Goal: Task Accomplishment & Management: Use online tool/utility

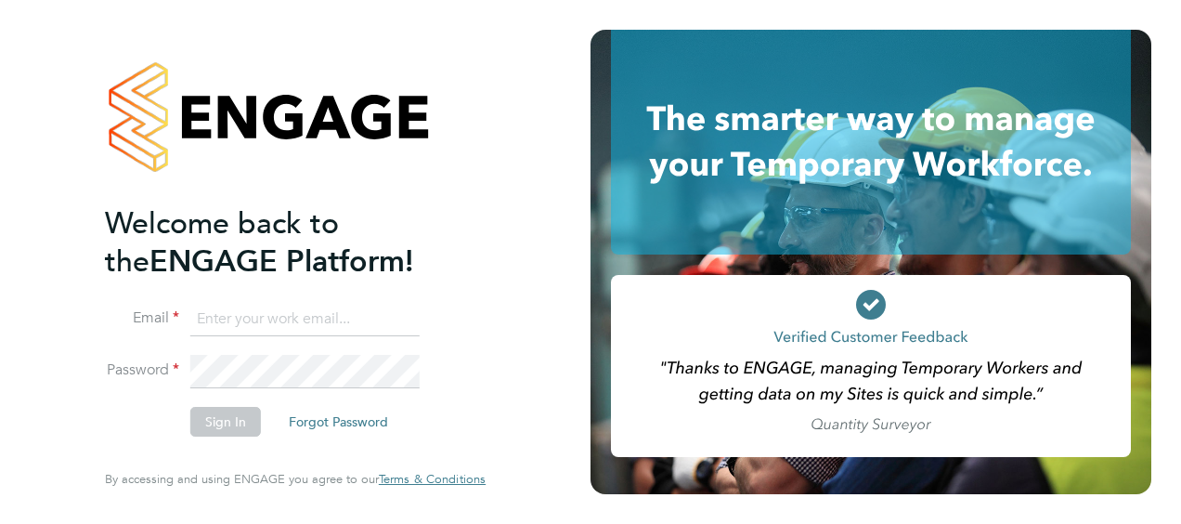
type input "[EMAIL_ADDRESS][PERSON_NAME][DOMAIN_NAME]"
click at [535, 373] on div "Welcome back to the ENGAGE Platform! Email [EMAIL_ADDRESS][PERSON_NAME][DOMAIN_…" at bounding box center [295, 262] width 591 height 524
click at [231, 420] on button "Sign In" at bounding box center [225, 422] width 71 height 30
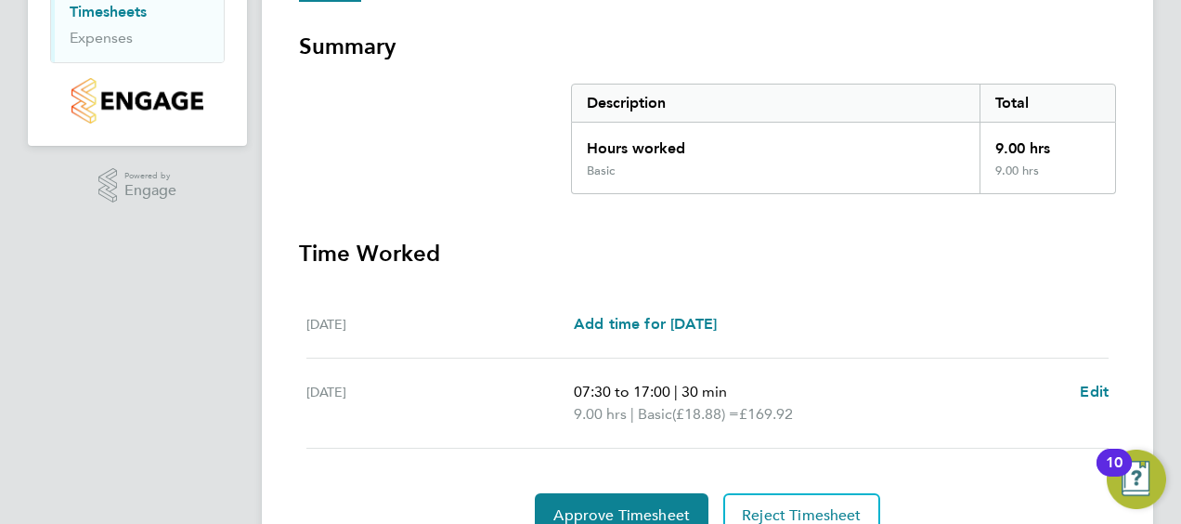
scroll to position [403, 0]
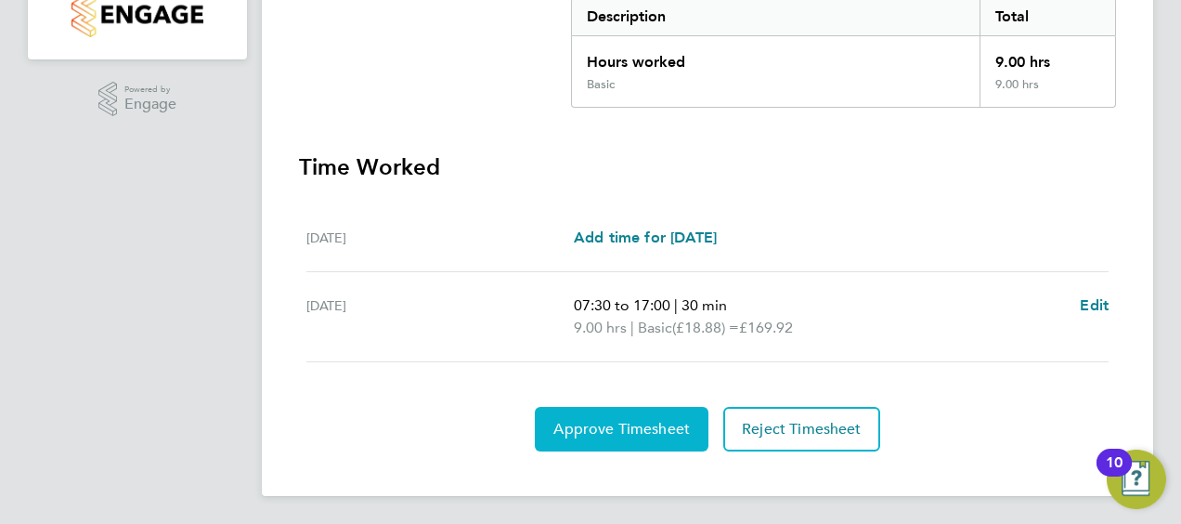
click at [631, 420] on span "Approve Timesheet" at bounding box center [621, 429] width 137 height 19
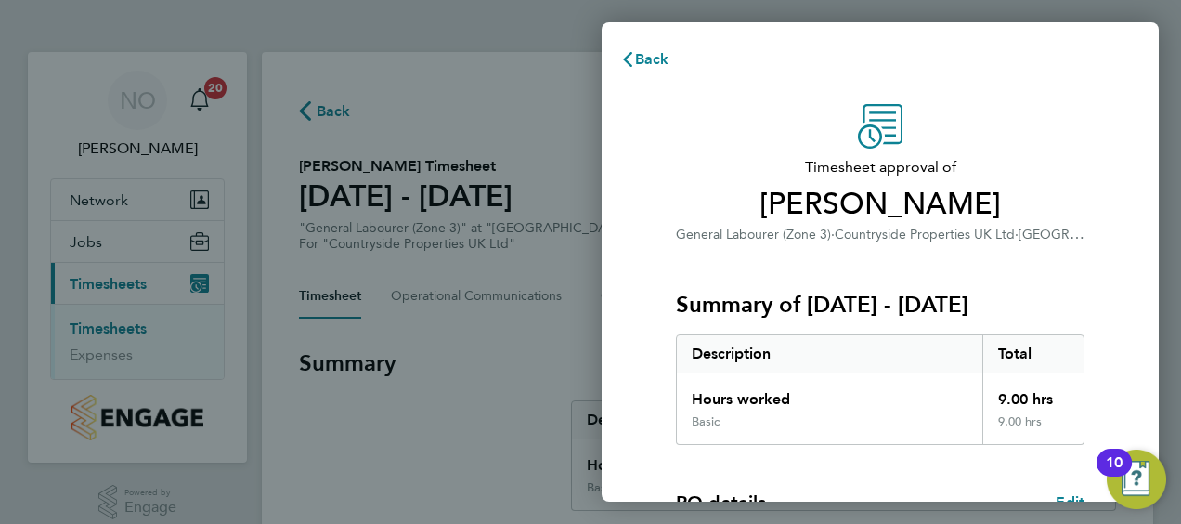
scroll to position [364, 0]
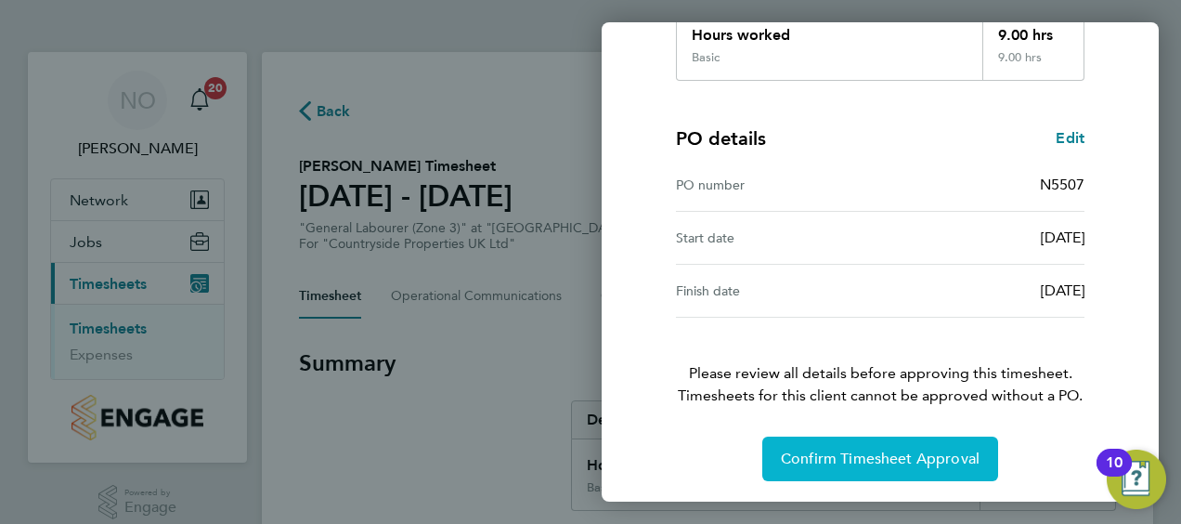
click at [852, 446] on button "Confirm Timesheet Approval" at bounding box center [880, 458] width 236 height 45
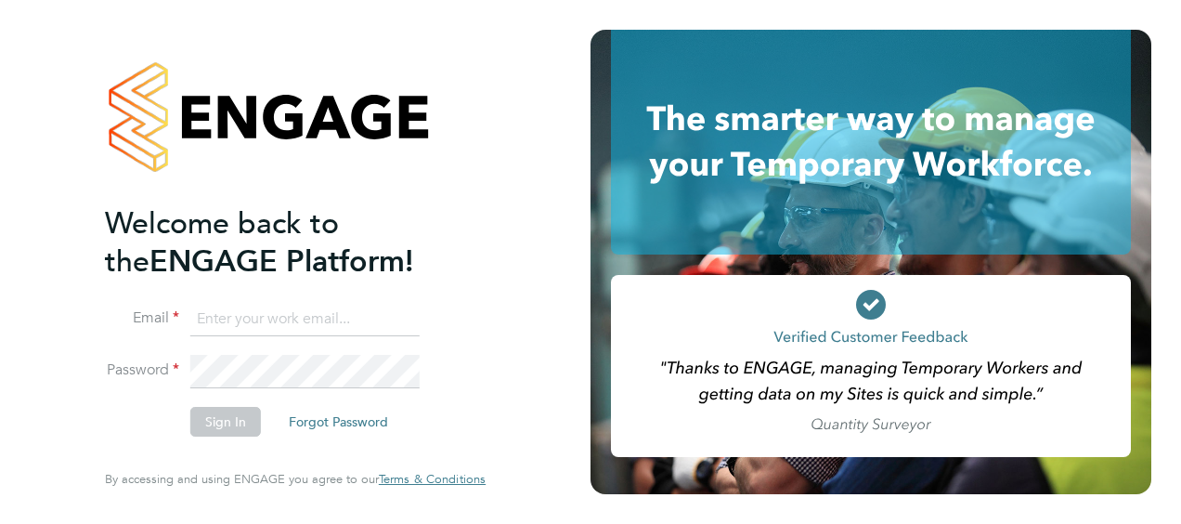
type input "nick.oshea@vistry.co.uk"
click at [459, 415] on li "Sign In Forgot Password" at bounding box center [286, 431] width 362 height 48
click at [218, 418] on button "Sign In" at bounding box center [225, 422] width 71 height 30
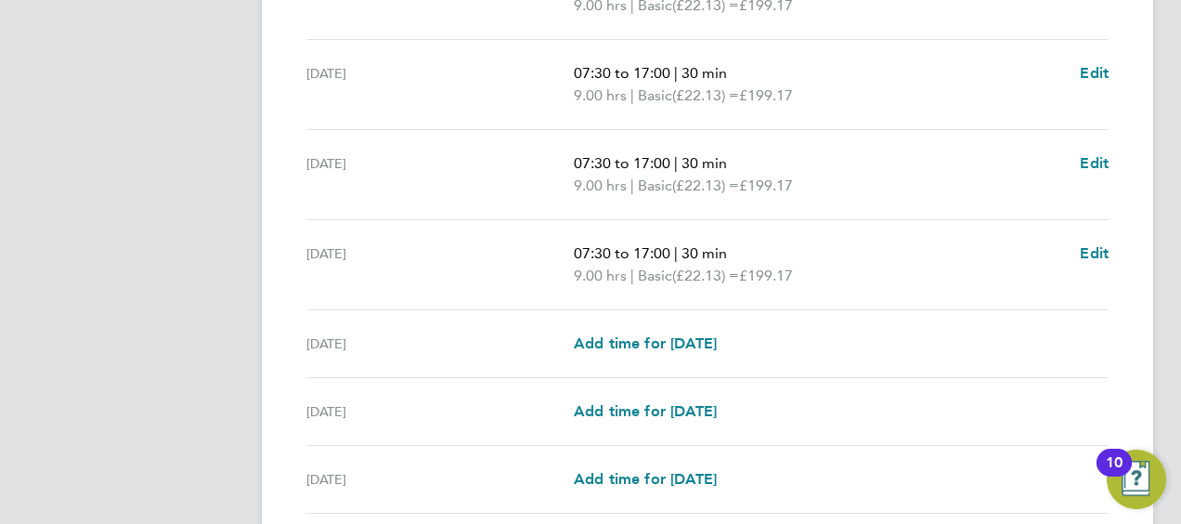
scroll to position [807, 0]
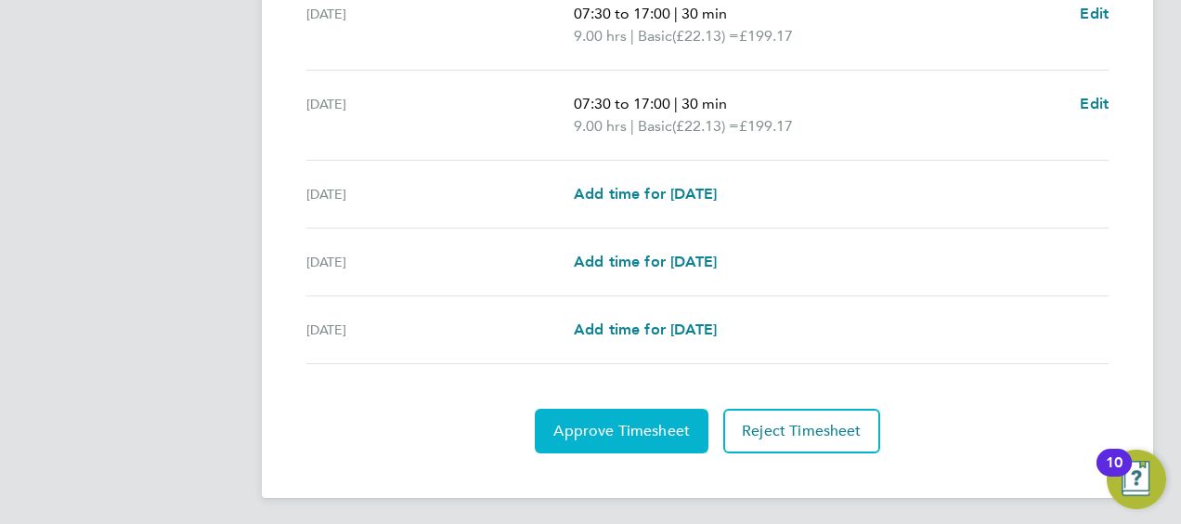
click at [618, 428] on span "Approve Timesheet" at bounding box center [621, 431] width 137 height 19
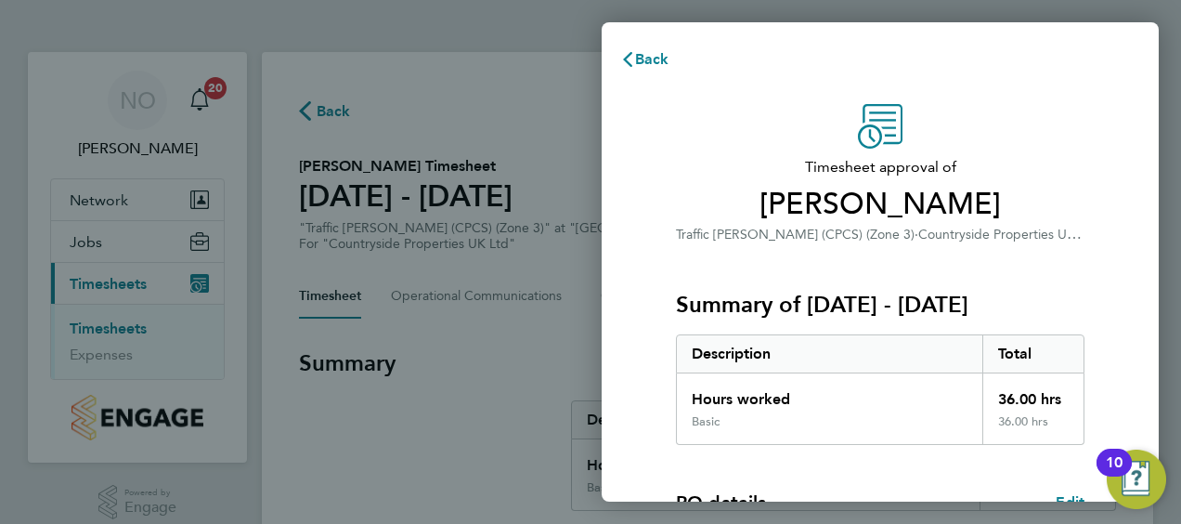
scroll to position [364, 0]
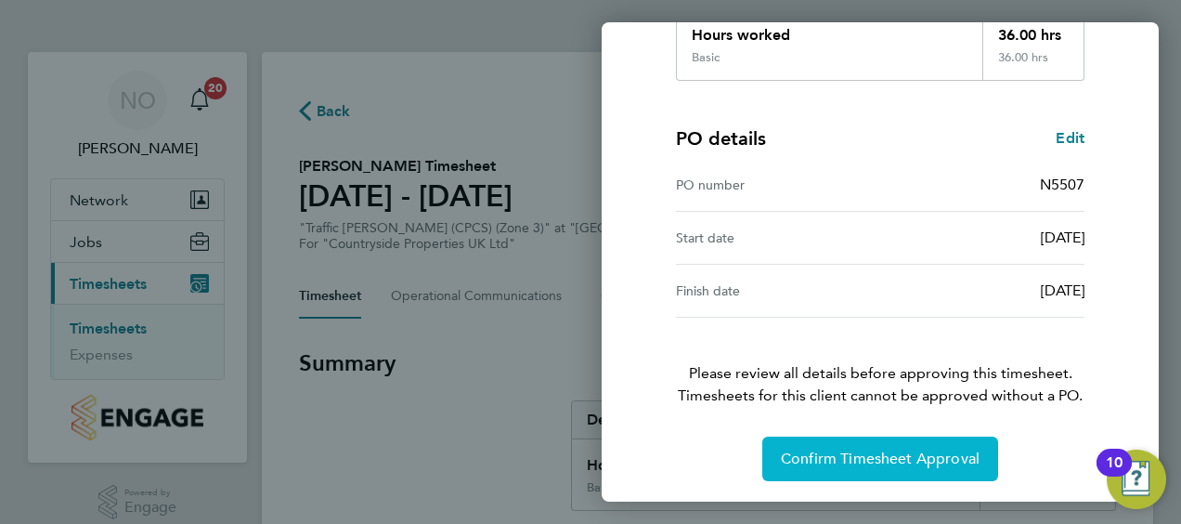
click at [857, 446] on button "Confirm Timesheet Approval" at bounding box center [880, 458] width 236 height 45
